Goal: Information Seeking & Learning: Learn about a topic

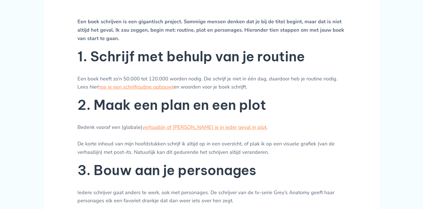
scroll to position [252, 0]
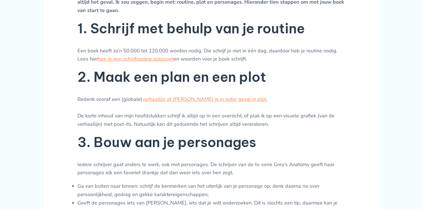
click at [90, 177] on p "Iedere schrijver gaat anders te werk, ook met personages. De schrijver van de t…" at bounding box center [211, 168] width 269 height 17
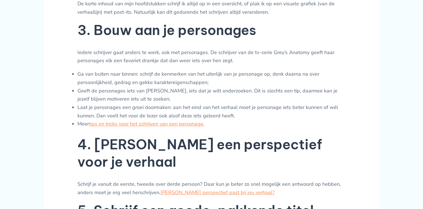
scroll to position [448, 0]
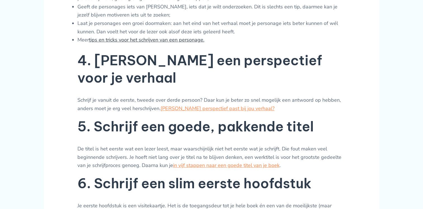
click at [168, 43] on link "tips en tricks voor het schrijven van een personage." at bounding box center [147, 39] width 116 height 7
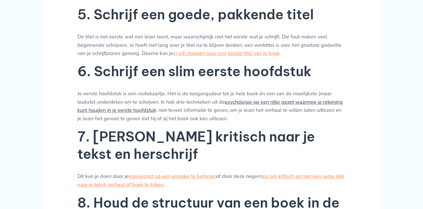
click at [273, 98] on link "psychologie op een rijtje gezet waarmee je rekening kunt houden in je eerste ho…" at bounding box center [209, 105] width 265 height 15
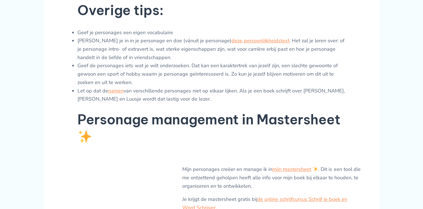
scroll to position [671, 0]
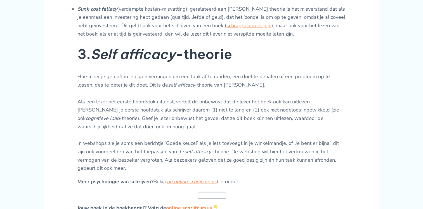
scroll to position [671, 0]
